Goal: Task Accomplishment & Management: Manage account settings

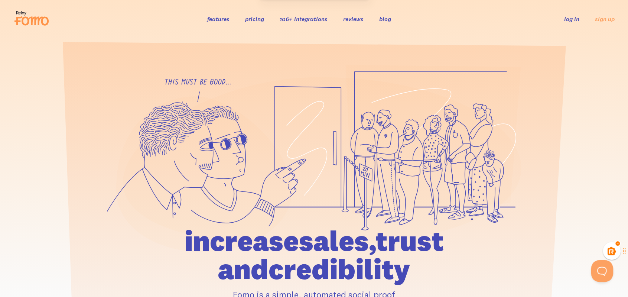
click at [573, 23] on link "log in" at bounding box center [572, 18] width 15 height 7
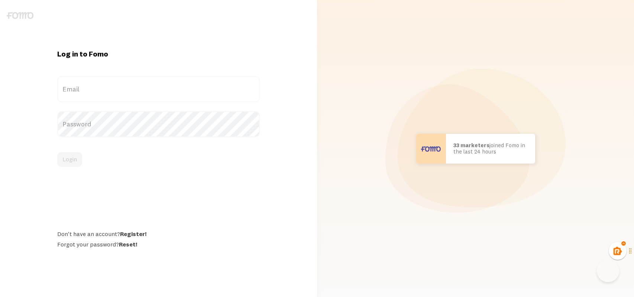
click at [108, 96] on label "Email" at bounding box center [158, 89] width 203 height 26
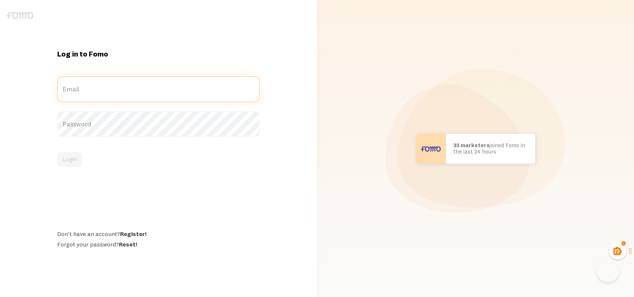
click at [108, 96] on input "Email" at bounding box center [158, 89] width 203 height 26
type input "aaron@captevrix.com"
